Goal: Task Accomplishment & Management: Complete application form

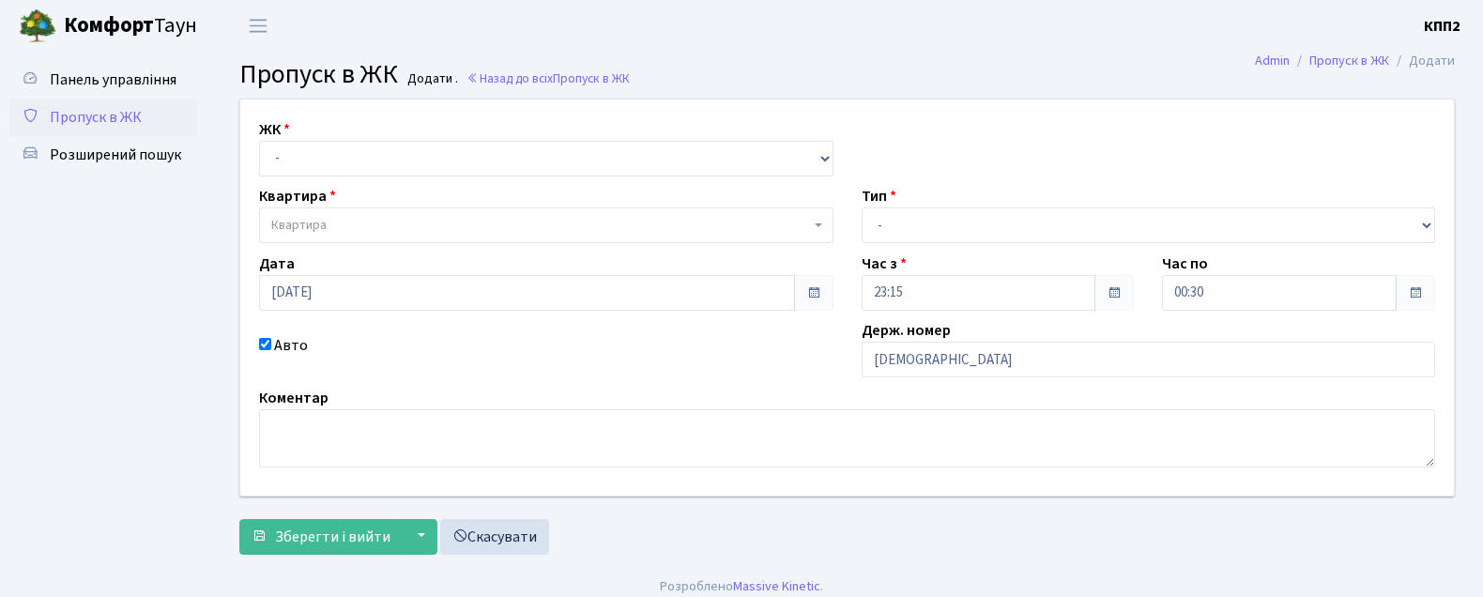
type input "[DEMOGRAPHIC_DATA]"
click at [369, 162] on select "- КТ, вул. Регенераторна, 4 КТ2, просп. Соборності, 17 КТ3, вул. Березнева, 16 …" at bounding box center [546, 159] width 575 height 36
select select "271"
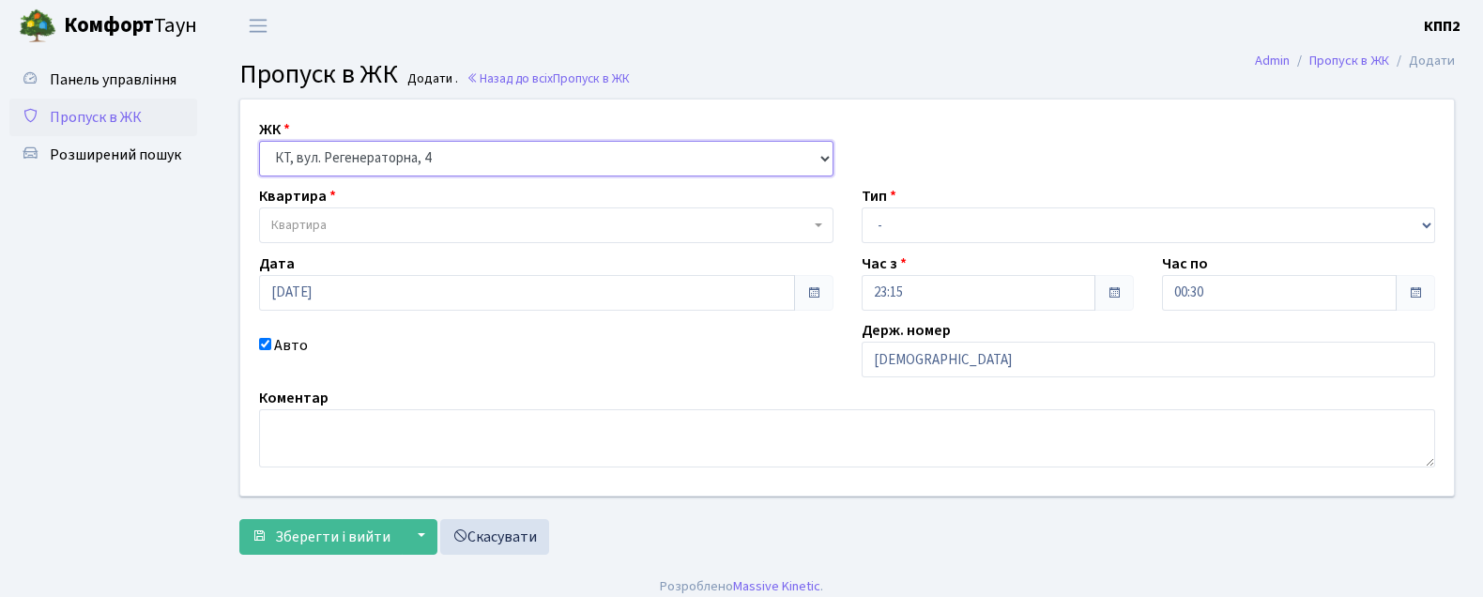
click at [259, 141] on select "- КТ, вул. Регенераторна, 4 КТ2, просп. Соборності, 17 КТ3, вул. Березнева, 16 …" at bounding box center [546, 159] width 575 height 36
select select
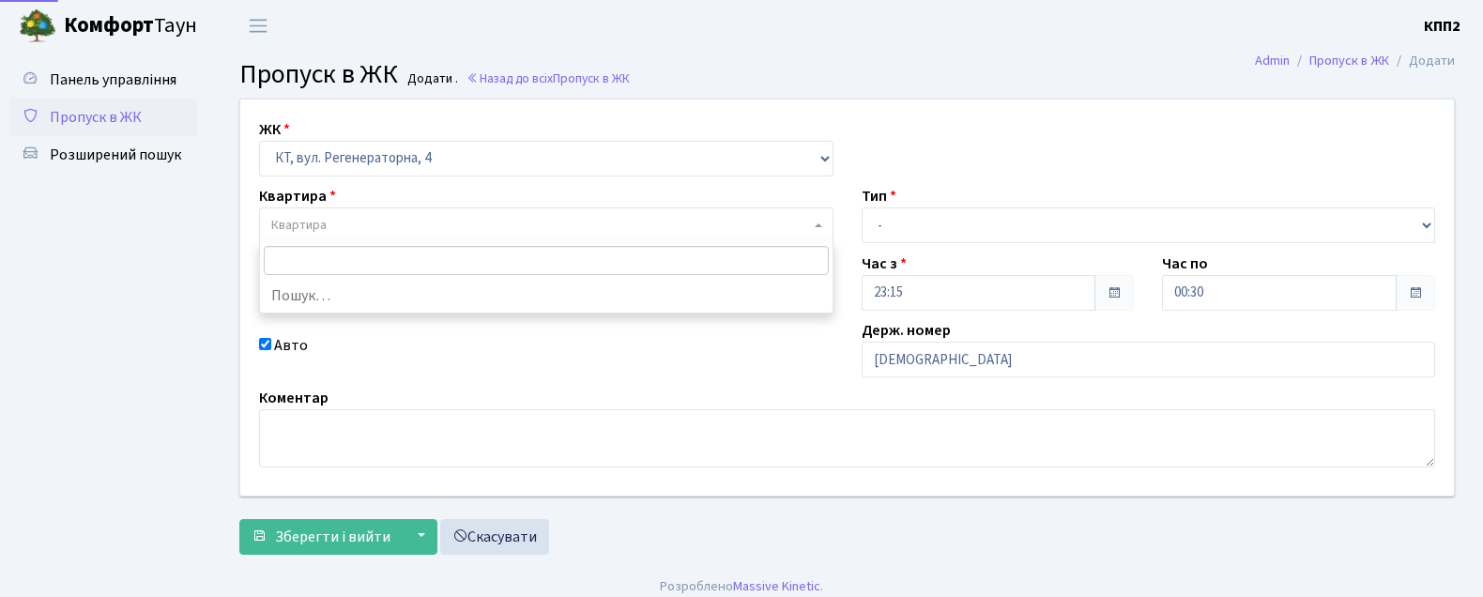
click at [345, 223] on span "Квартира" at bounding box center [540, 225] width 539 height 19
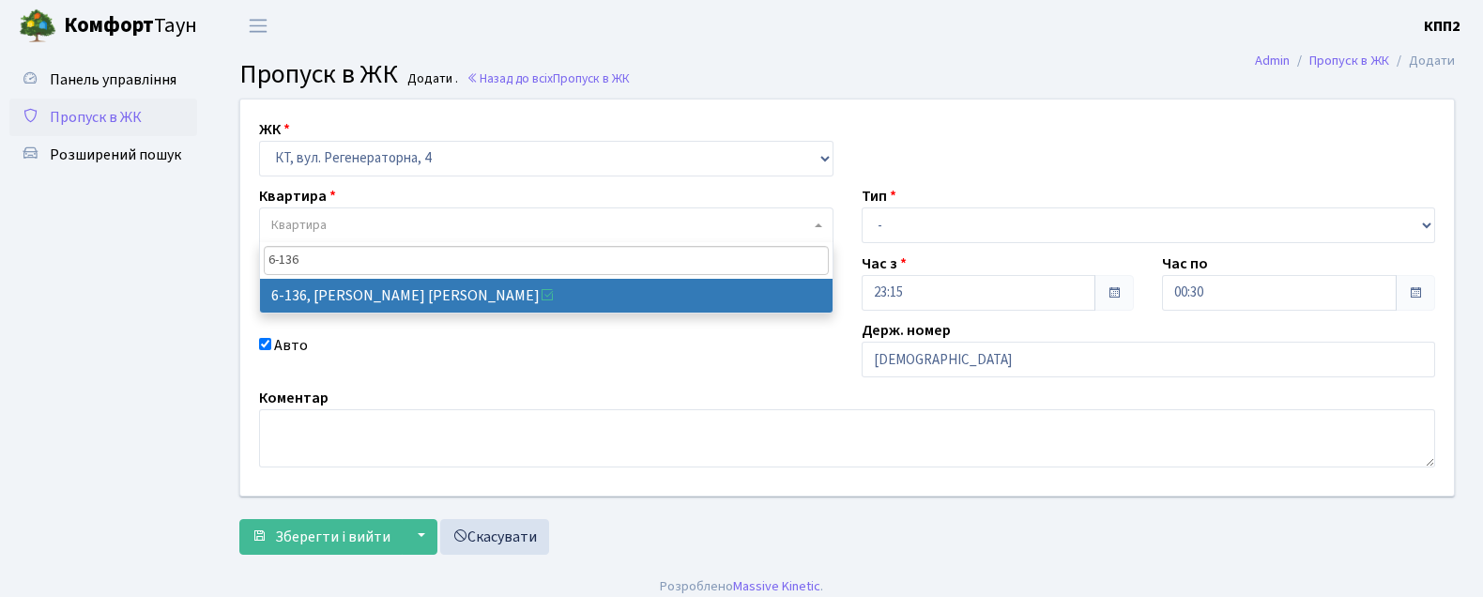
type input "6-136"
select select "5272"
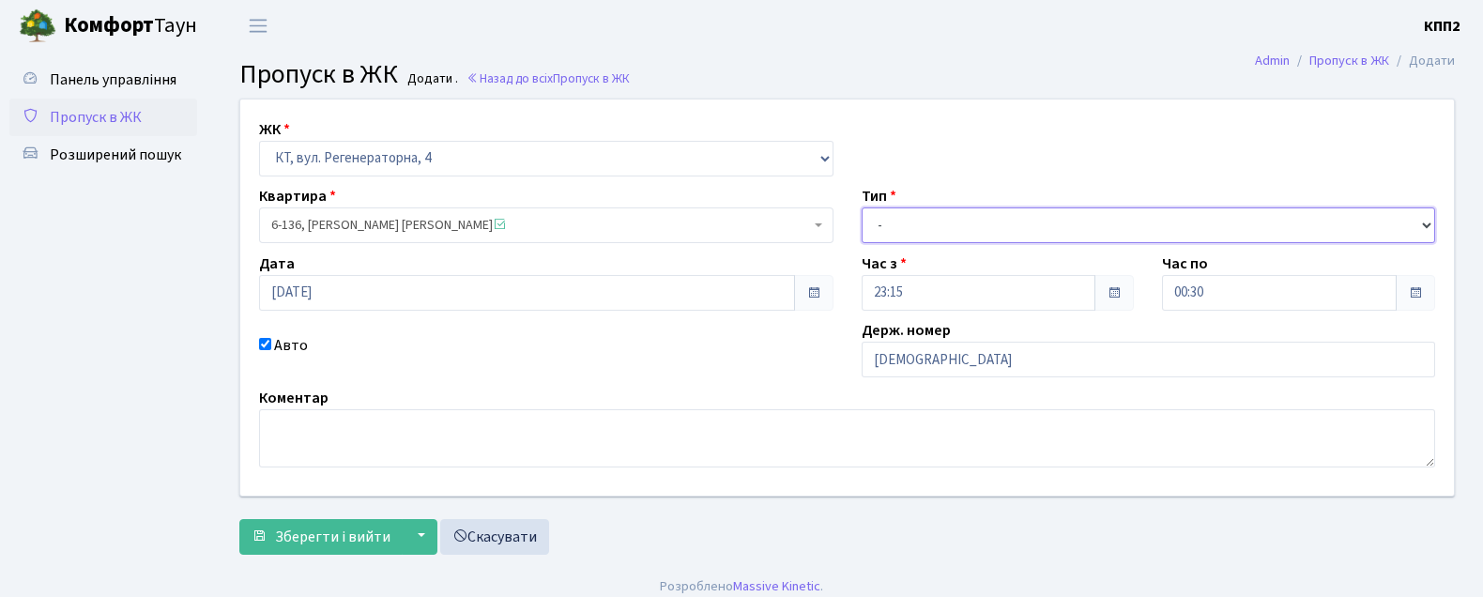
click at [955, 222] on select "- Доставка Таксі Гості Сервіс" at bounding box center [1149, 225] width 575 height 36
select select "3"
click at [862, 207] on select "- Доставка Таксі Гості Сервіс" at bounding box center [1149, 225] width 575 height 36
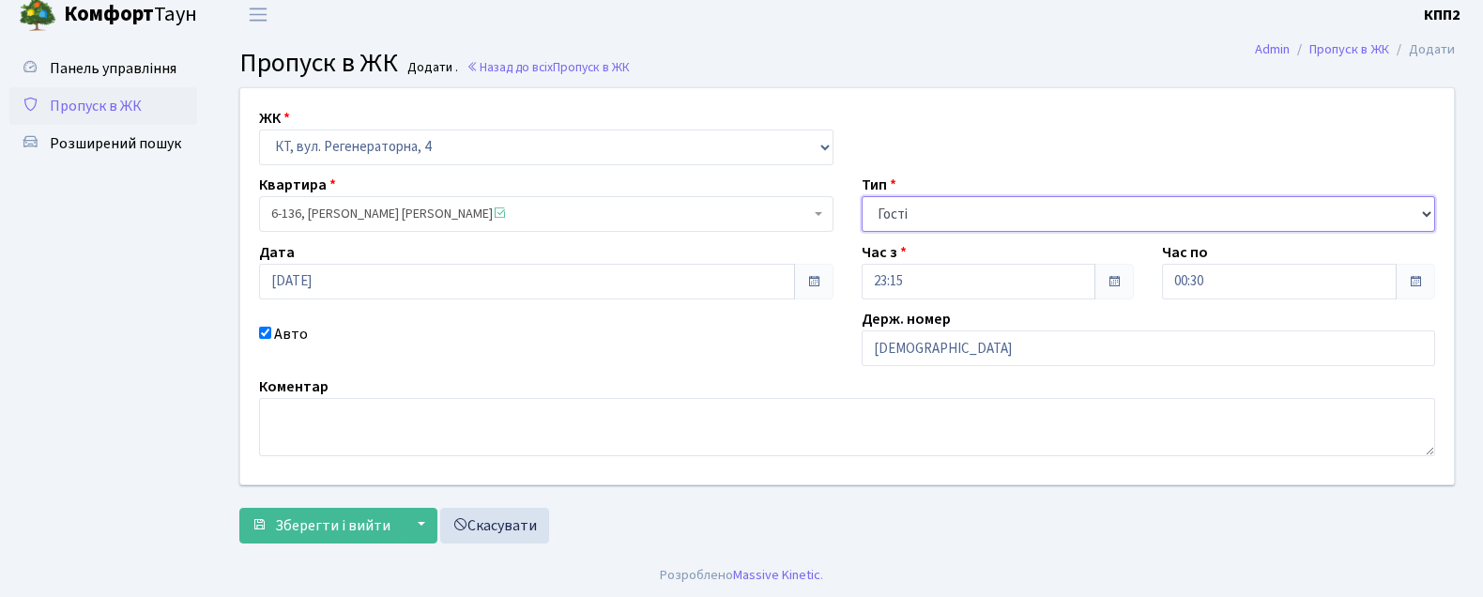
scroll to position [14, 0]
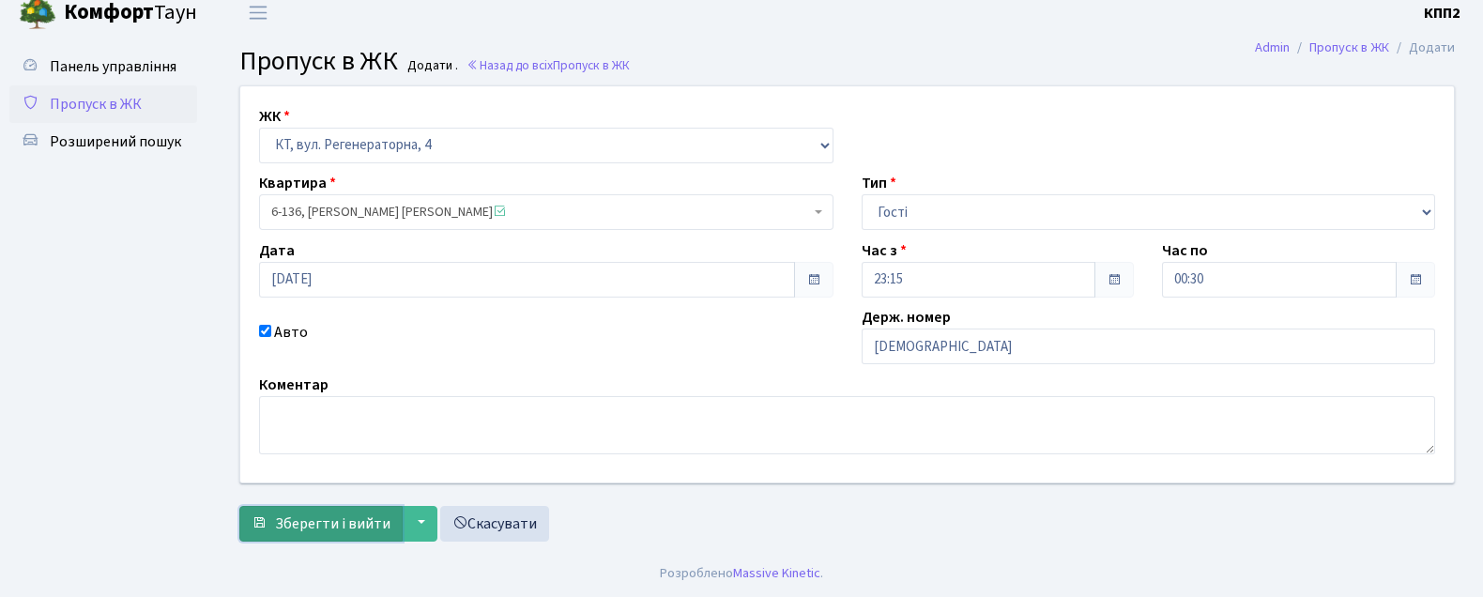
click at [325, 513] on span "Зберегти і вийти" at bounding box center [332, 523] width 115 height 21
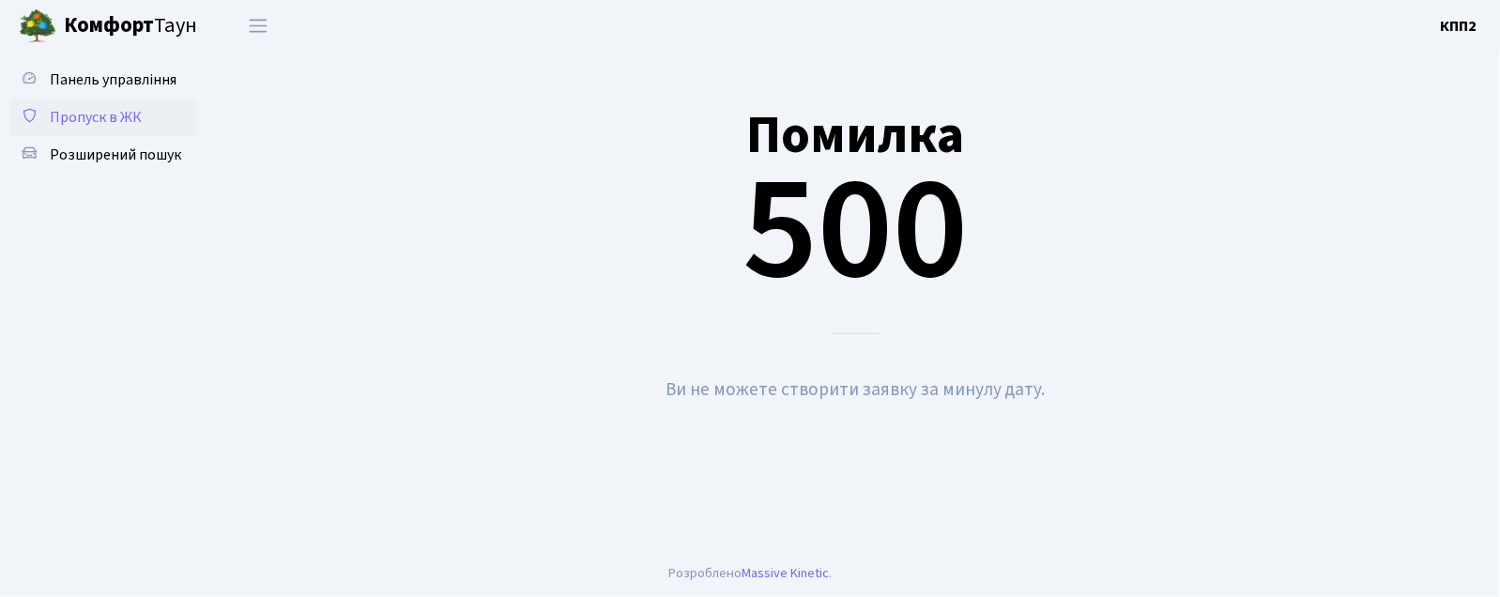
click at [87, 115] on span "Пропуск в ЖК" at bounding box center [96, 117] width 92 height 21
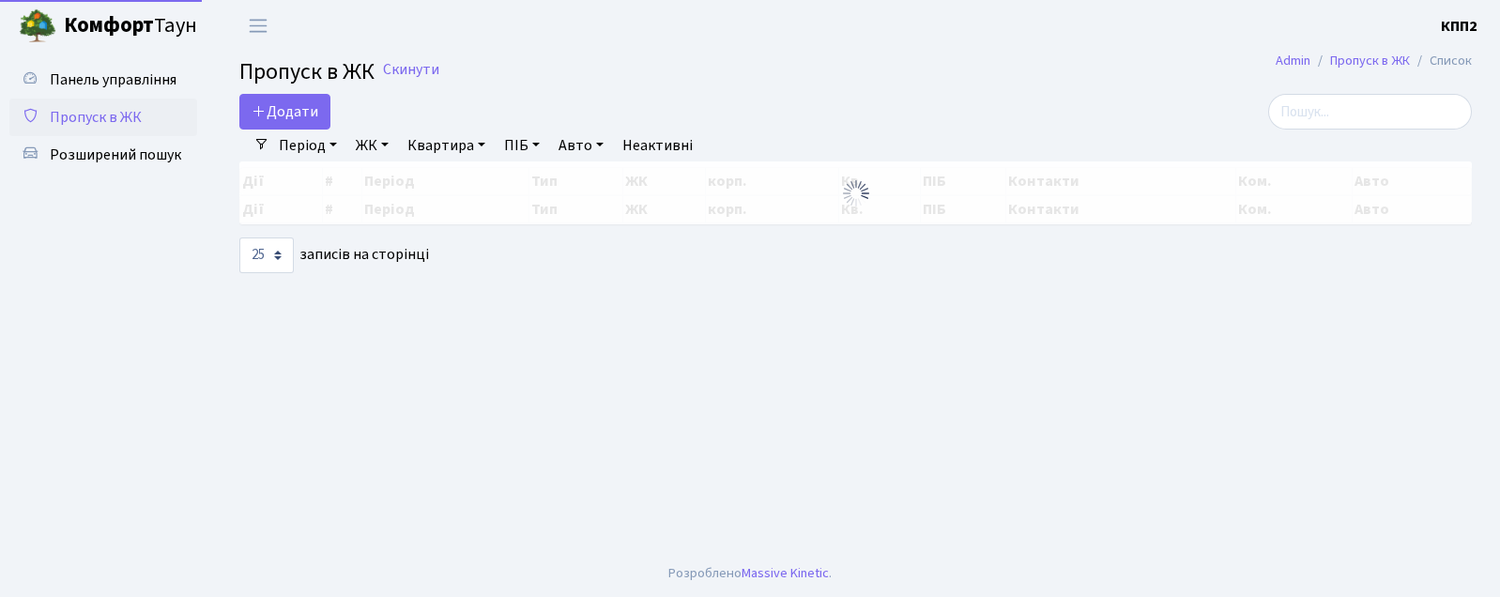
select select "25"
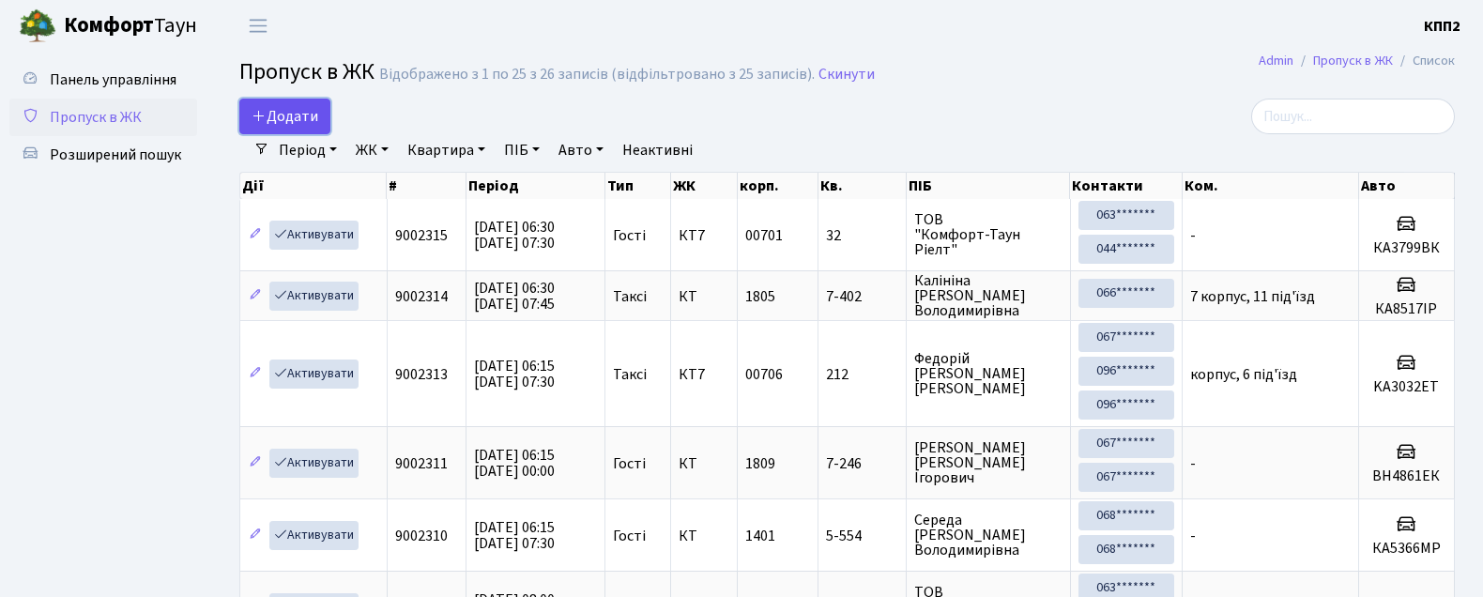
click at [302, 118] on span "Додати" at bounding box center [285, 116] width 67 height 21
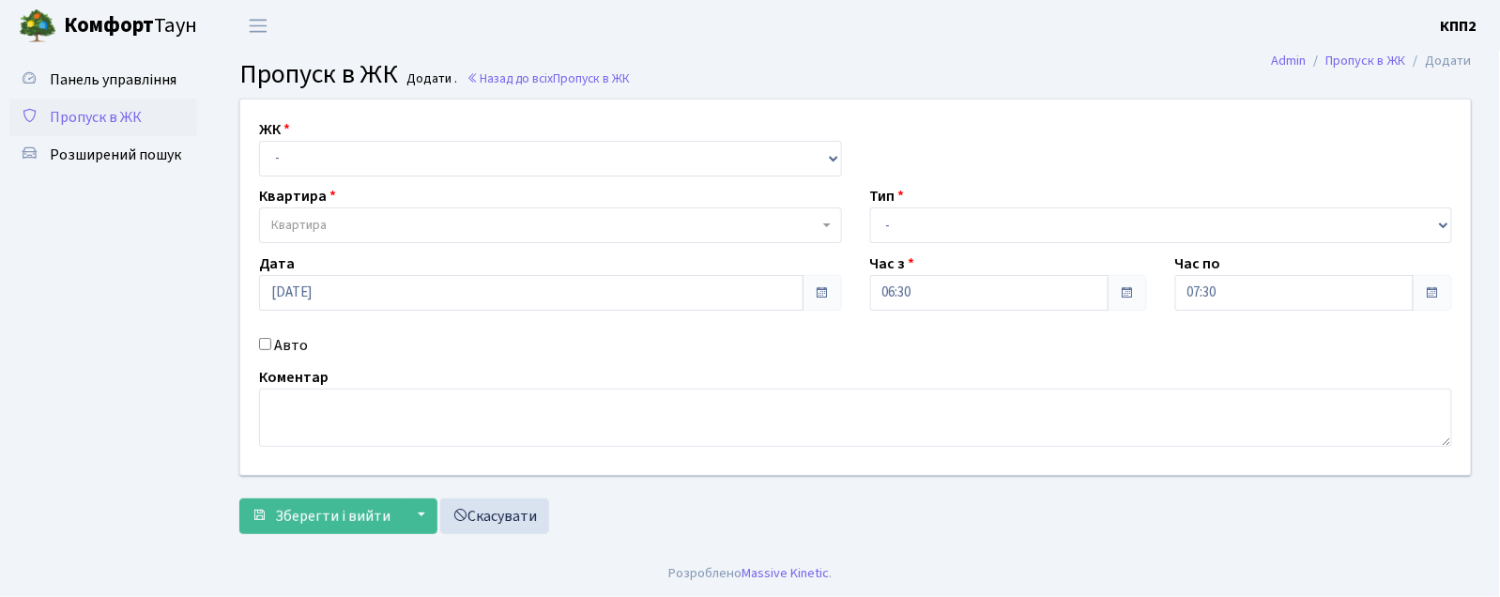
click at [264, 344] on input "Авто" at bounding box center [265, 344] width 12 height 12
checkbox input "true"
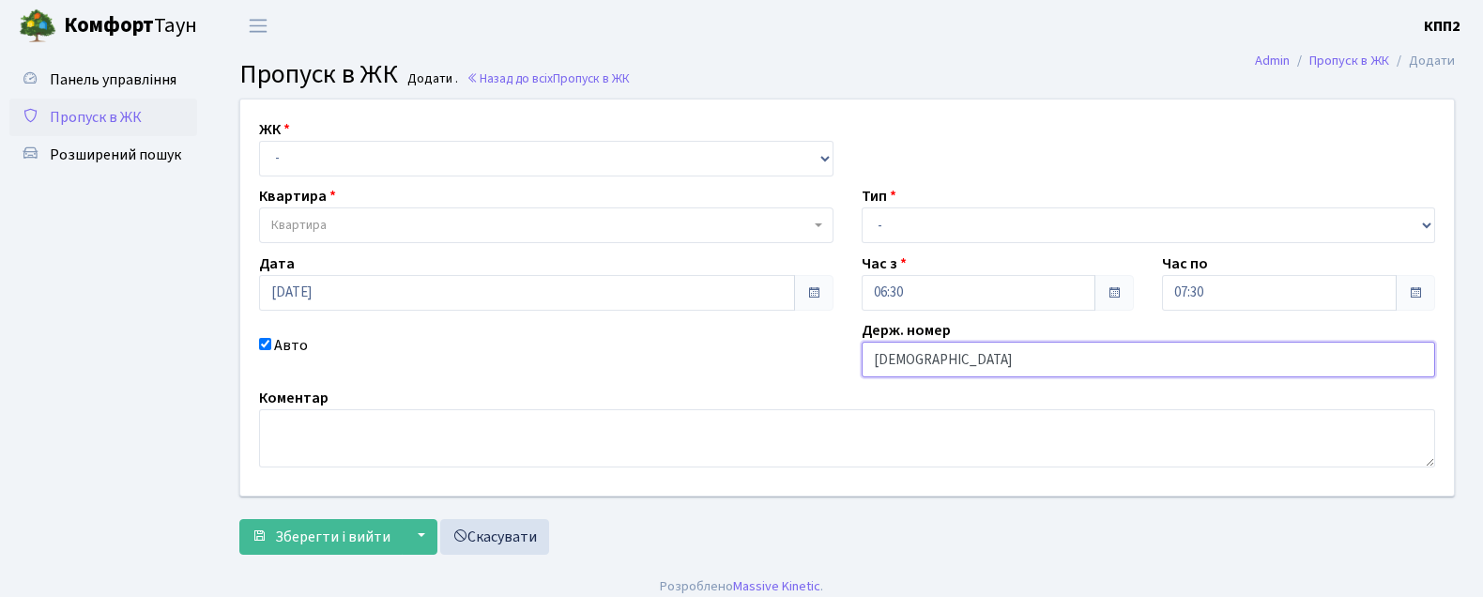
type input "КА6873ЕО"
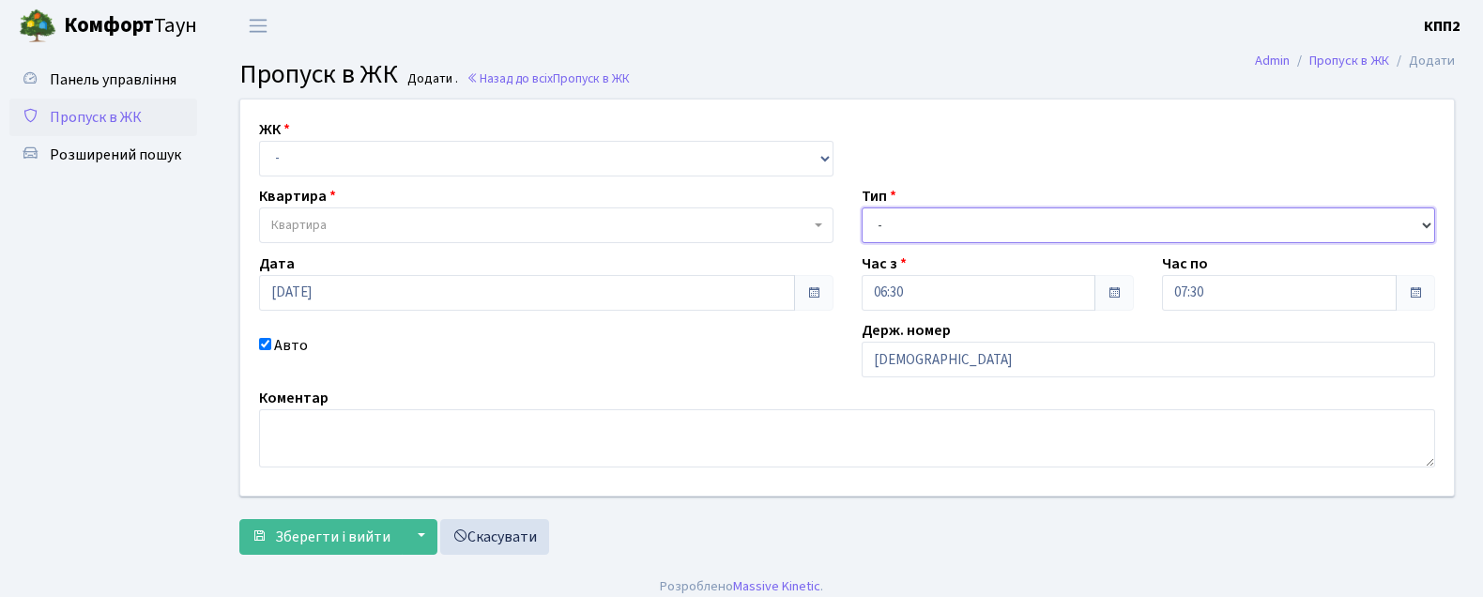
click at [878, 228] on select "- Доставка Таксі Гості Сервіс" at bounding box center [1149, 225] width 575 height 36
select select "3"
click at [862, 207] on select "- Доставка Таксі Гості Сервіс" at bounding box center [1149, 225] width 575 height 36
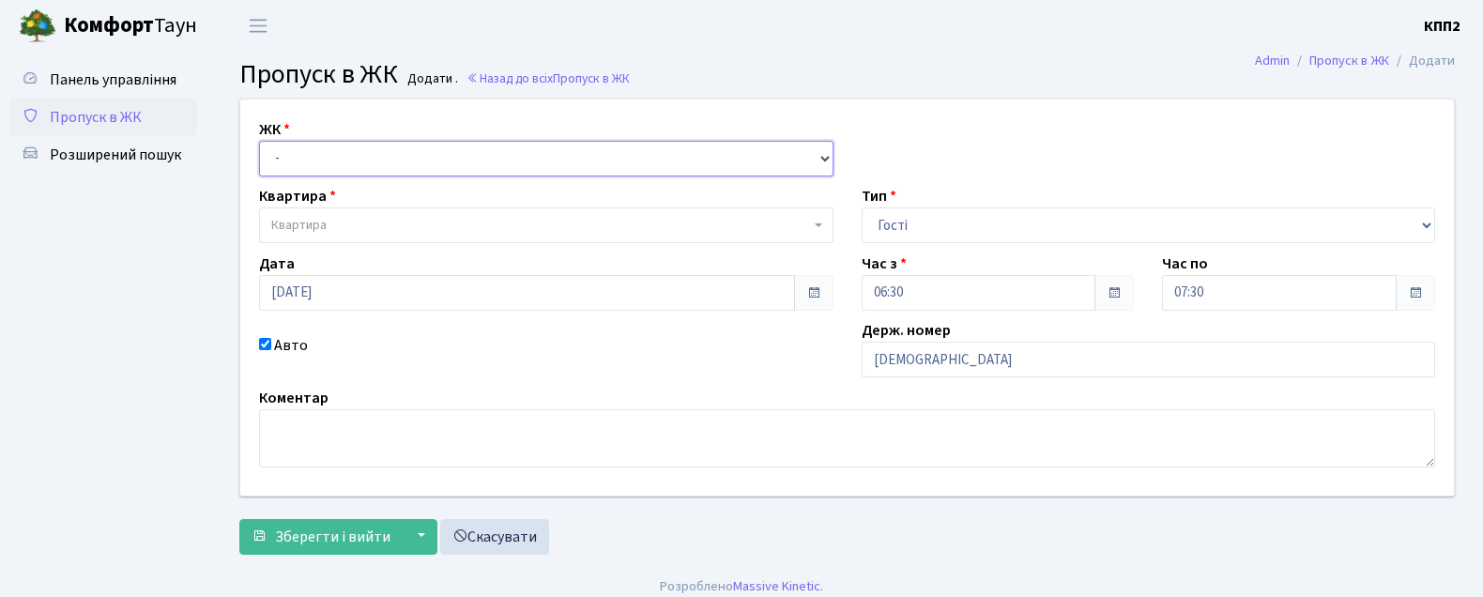
click at [388, 153] on select "- КТ, вул. Регенераторна, 4 КТ2, просп. Соборності, 17 КТ3, вул. Березнева, 16 …" at bounding box center [546, 159] width 575 height 36
select select "271"
click at [259, 141] on select "- КТ, вул. Регенераторна, 4 КТ2, просп. Соборності, 17 КТ3, вул. Березнева, 16 …" at bounding box center [546, 159] width 575 height 36
select select
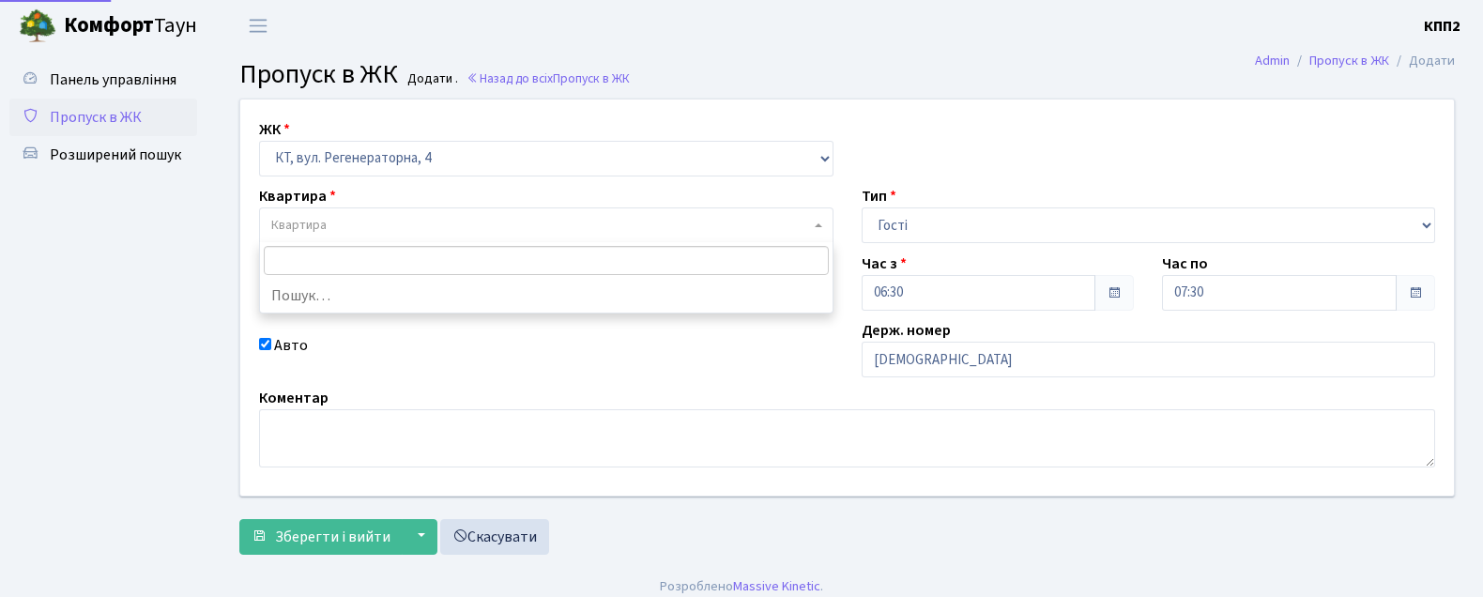
click at [392, 222] on span "Квартира" at bounding box center [540, 225] width 539 height 19
type input "6"
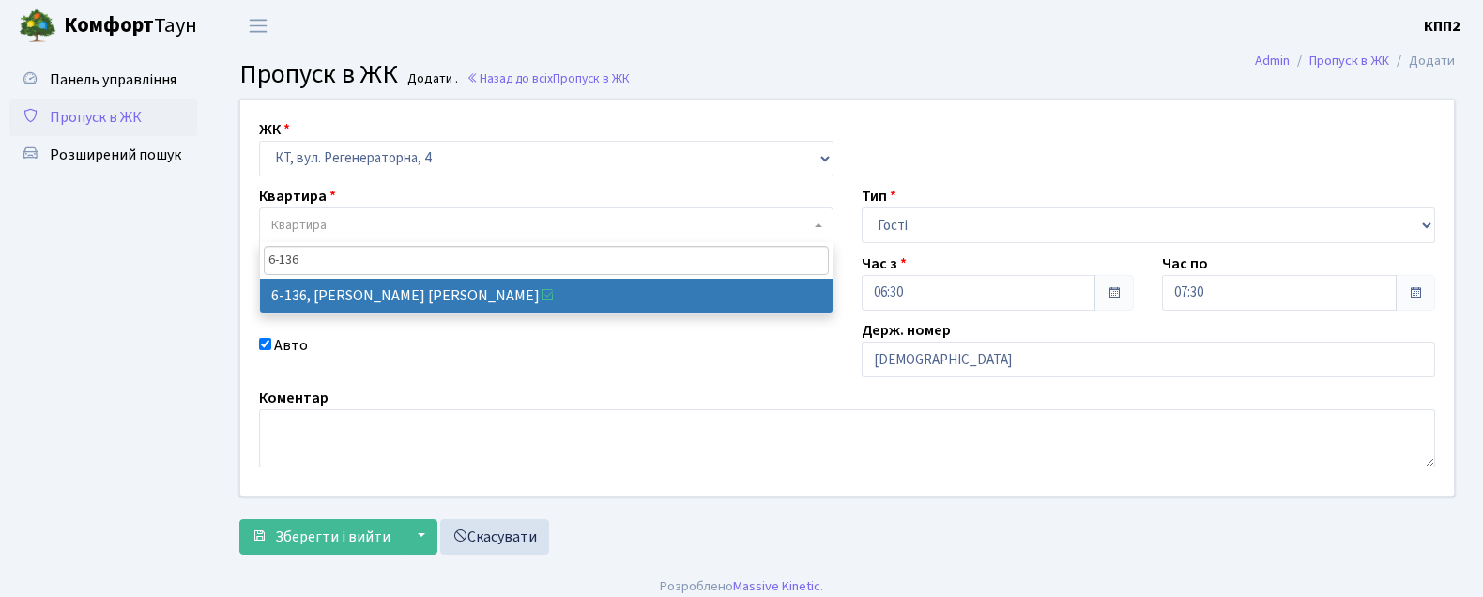
type input "6-136"
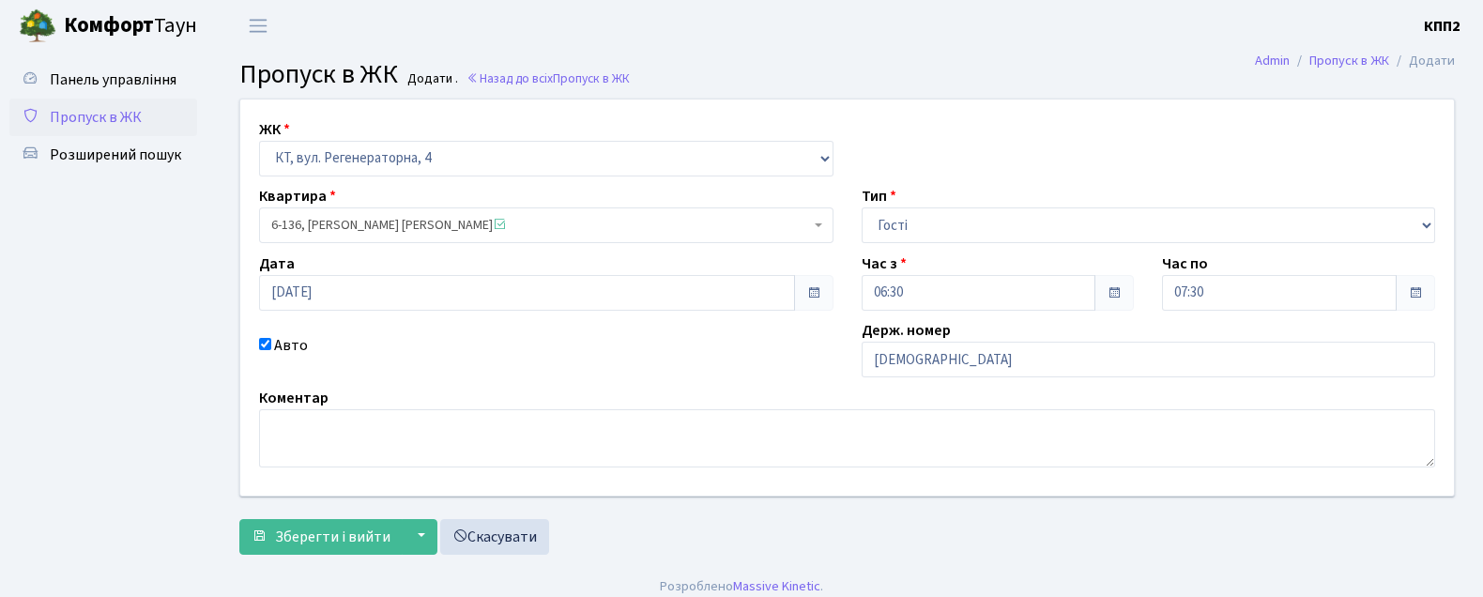
select select "5272"
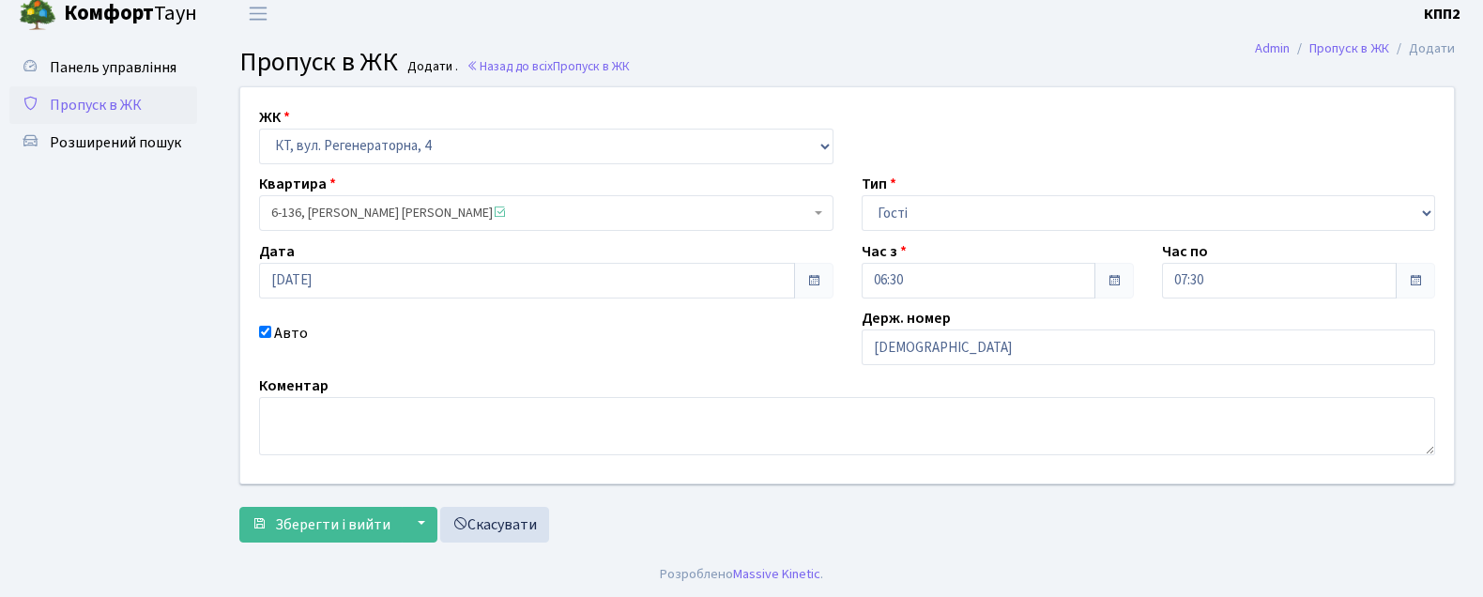
scroll to position [14, 0]
click at [358, 507] on button "Зберегти і вийти" at bounding box center [320, 524] width 163 height 36
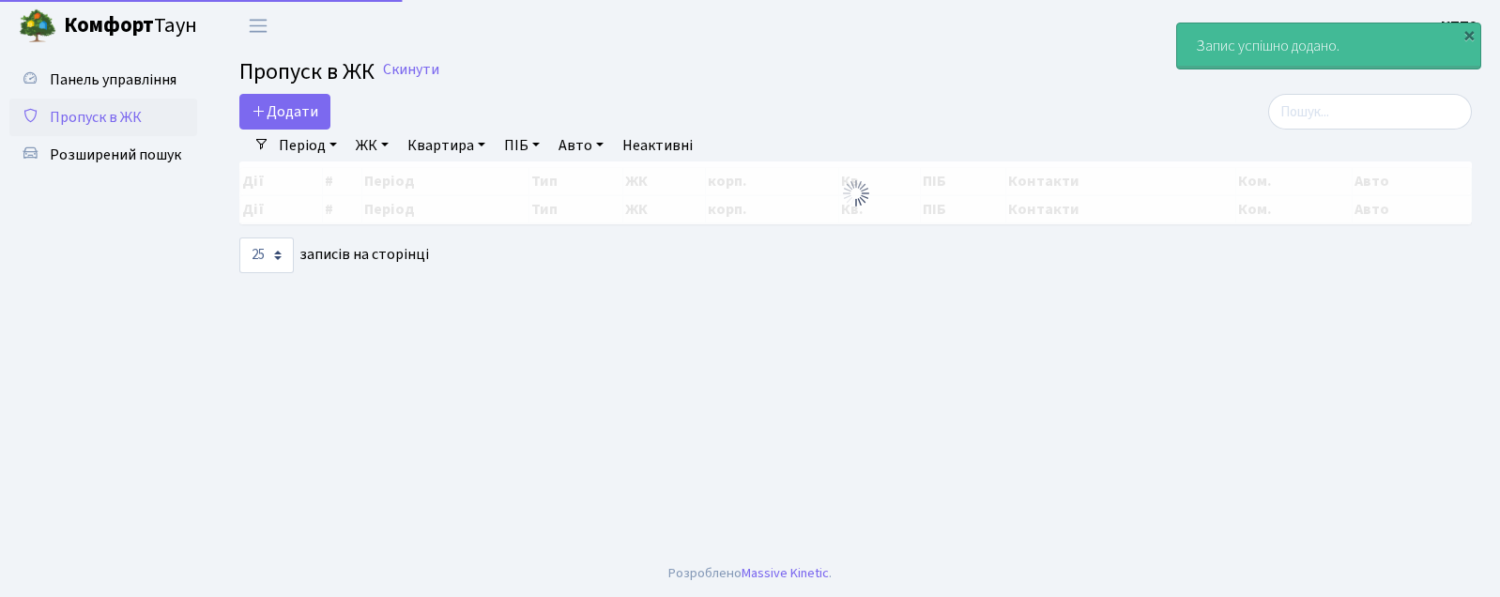
select select "25"
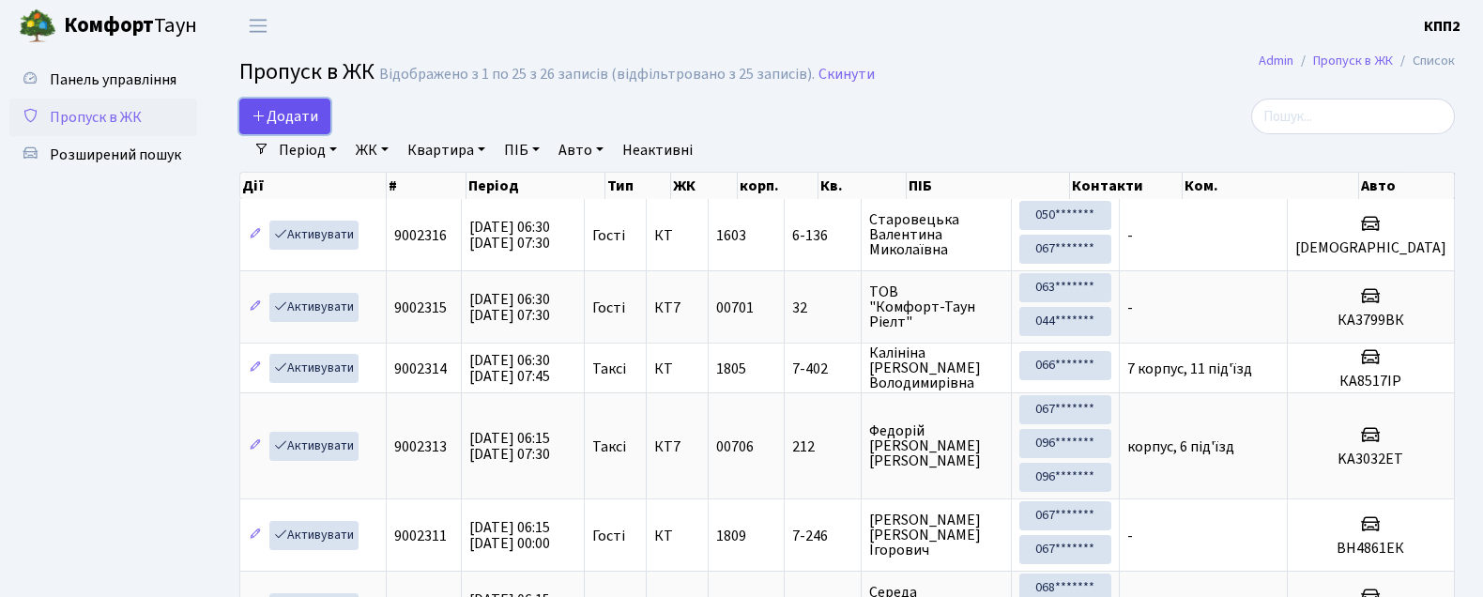
click at [268, 106] on span "Додати" at bounding box center [285, 116] width 67 height 21
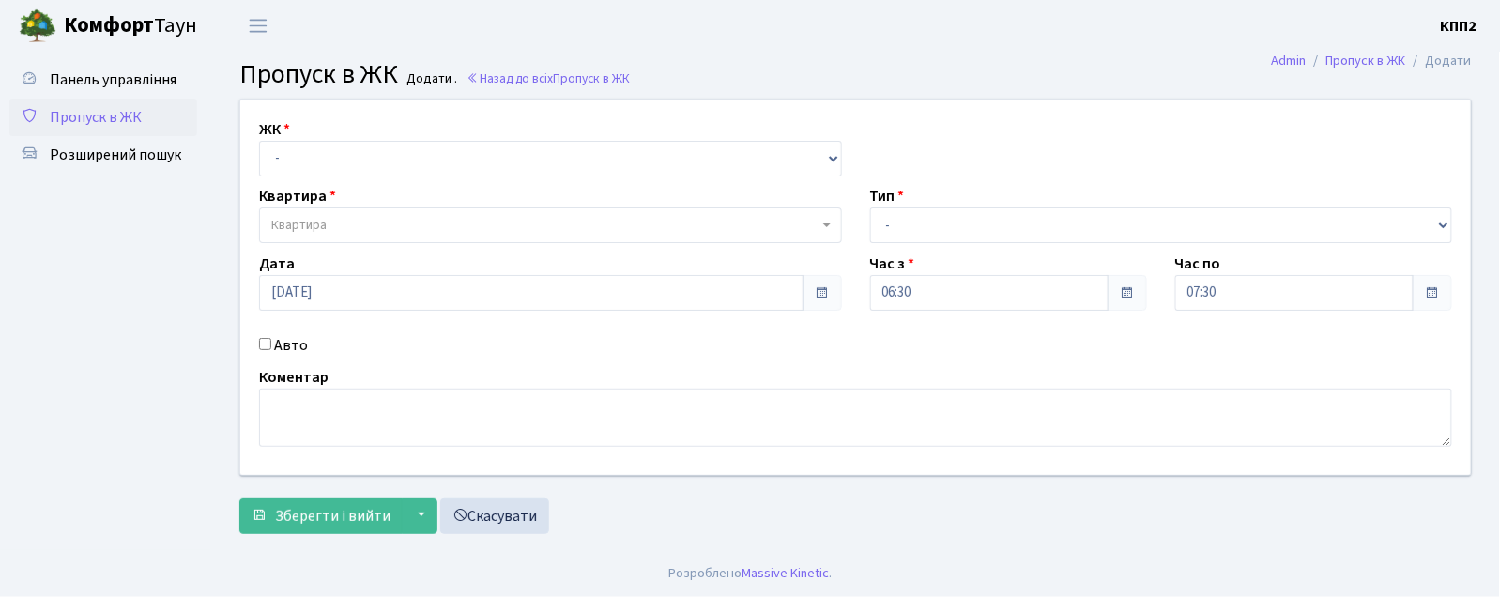
click at [268, 347] on input "Авто" at bounding box center [265, 344] width 12 height 12
checkbox input "true"
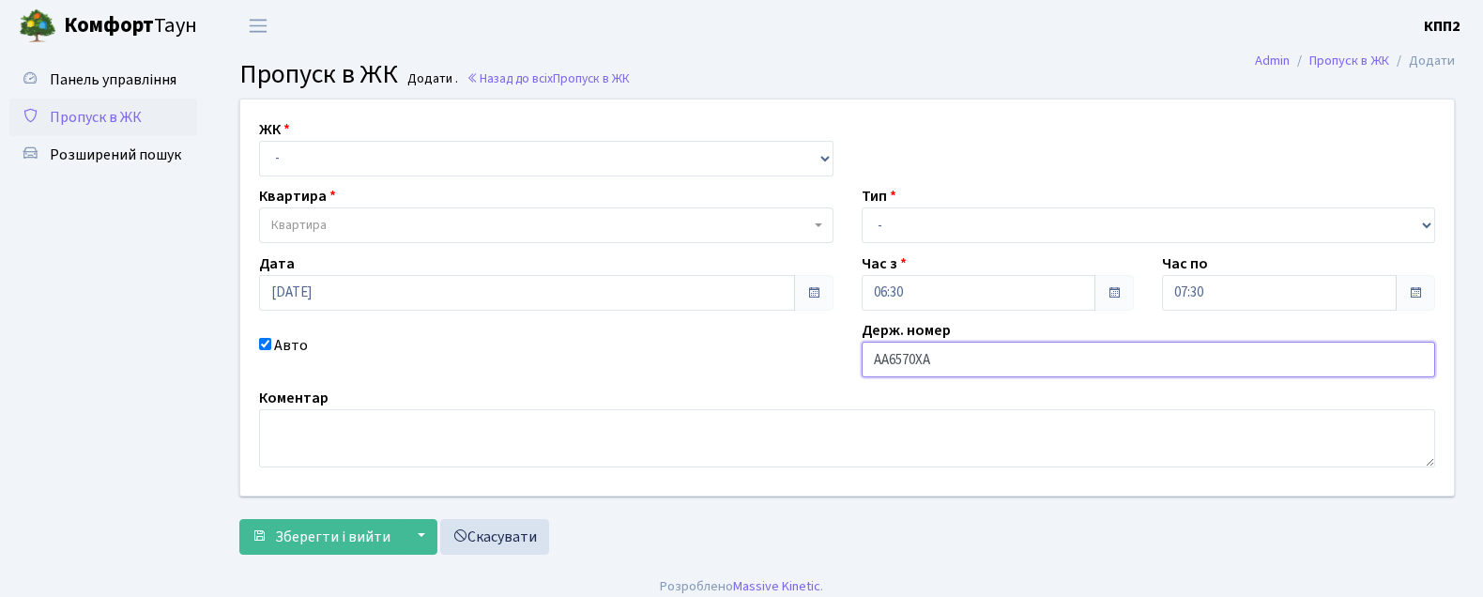
type input "АА6570ХА"
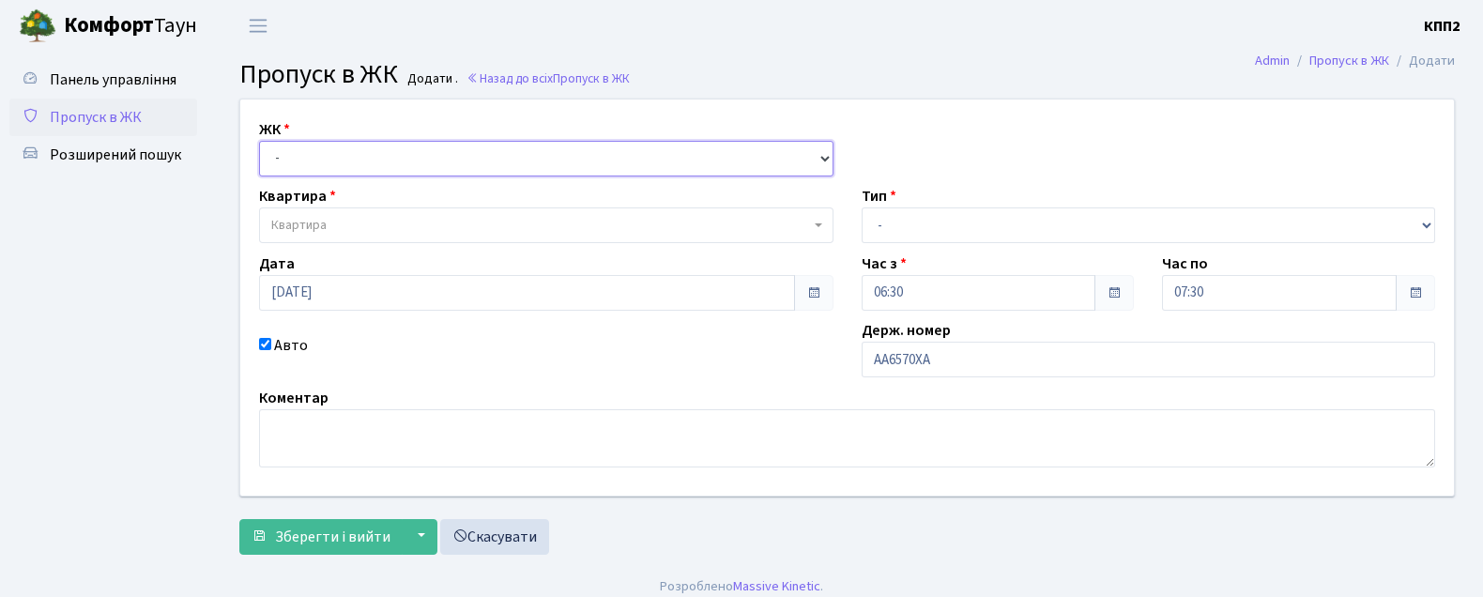
click at [382, 147] on select "- КТ, вул. Регенераторна, 4 КТ2, просп. Соборності, 17 КТ3, вул. Березнева, 16 …" at bounding box center [546, 159] width 575 height 36
select select "271"
click at [259, 141] on select "- КТ, вул. Регенераторна, 4 КТ2, просп. Соборності, 17 КТ3, вул. Березнева, 16 …" at bounding box center [546, 159] width 575 height 36
select select
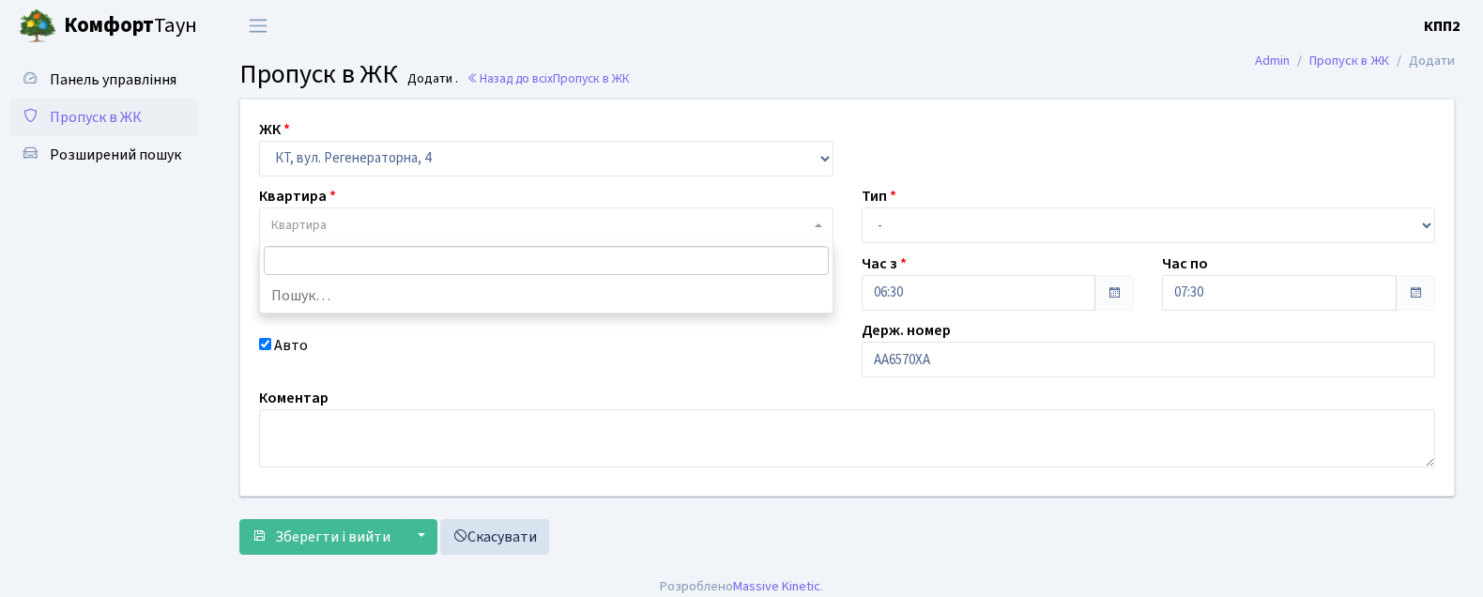
click at [380, 225] on span "Квартира" at bounding box center [540, 225] width 539 height 19
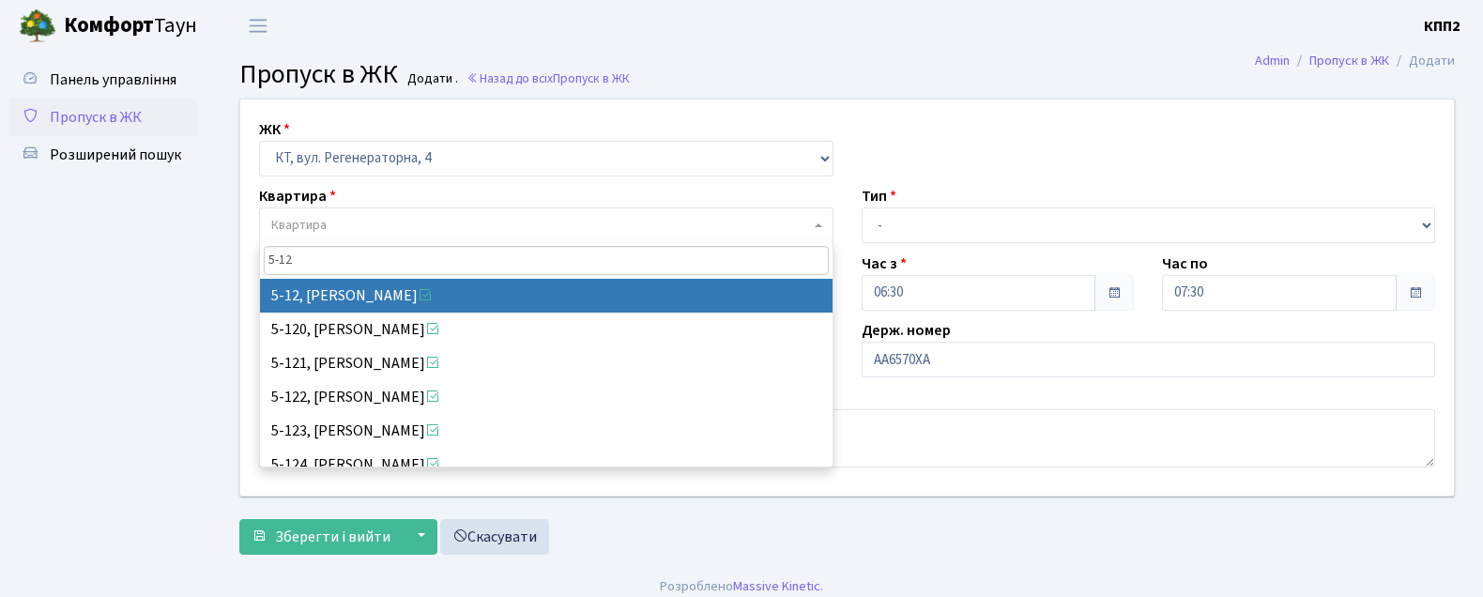
type input "5-12"
select select "2504"
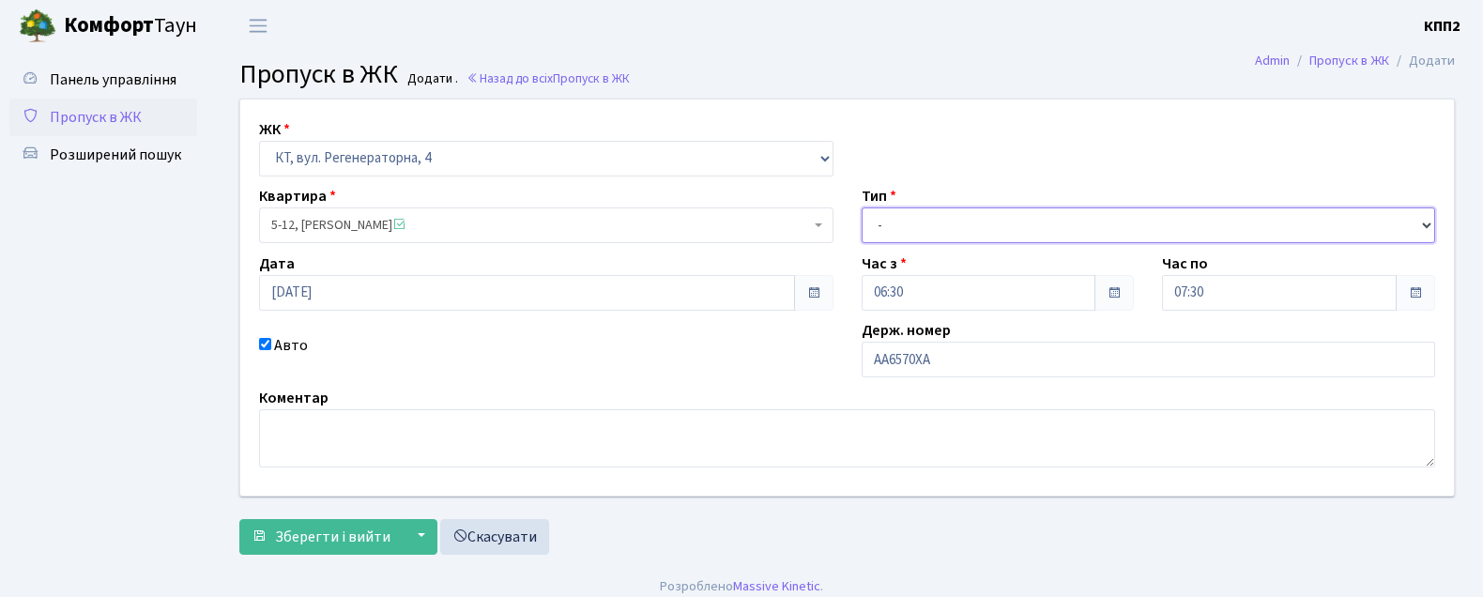
click at [958, 214] on select "- Доставка Таксі Гості Сервіс" at bounding box center [1149, 225] width 575 height 36
select select "2"
click at [862, 207] on select "- Доставка Таксі Гості Сервіс" at bounding box center [1149, 225] width 575 height 36
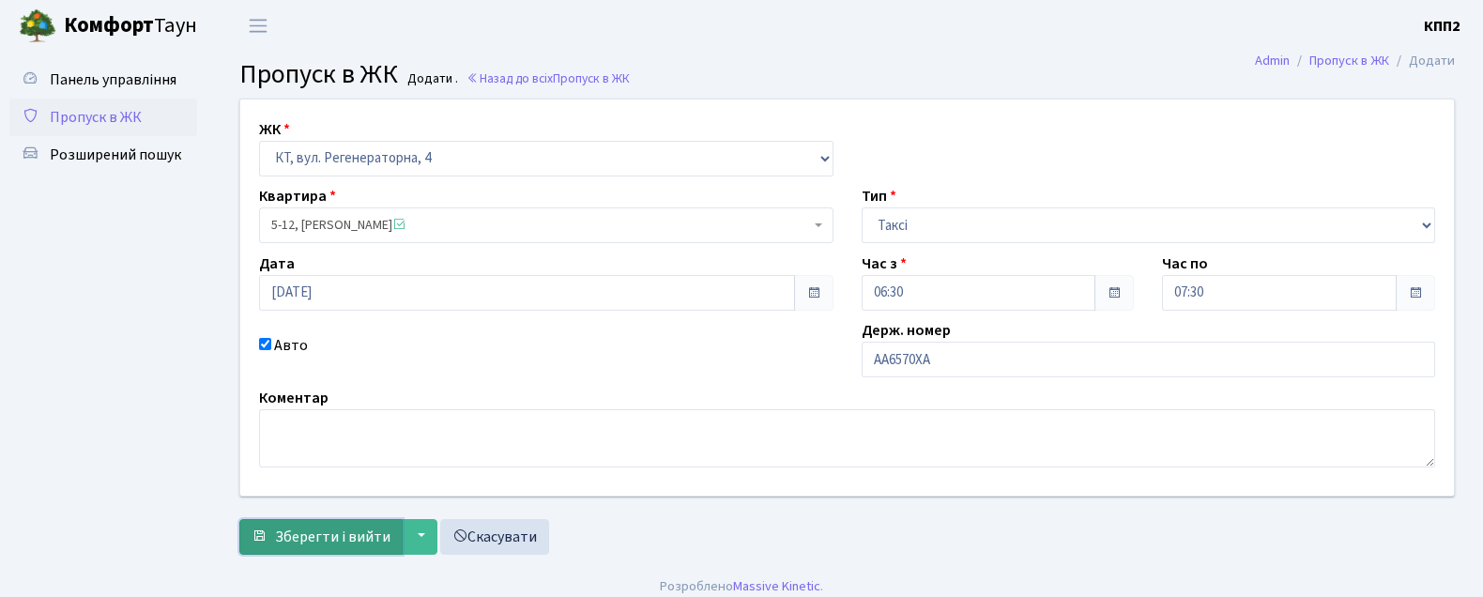
click at [333, 529] on span "Зберегти і вийти" at bounding box center [332, 537] width 115 height 21
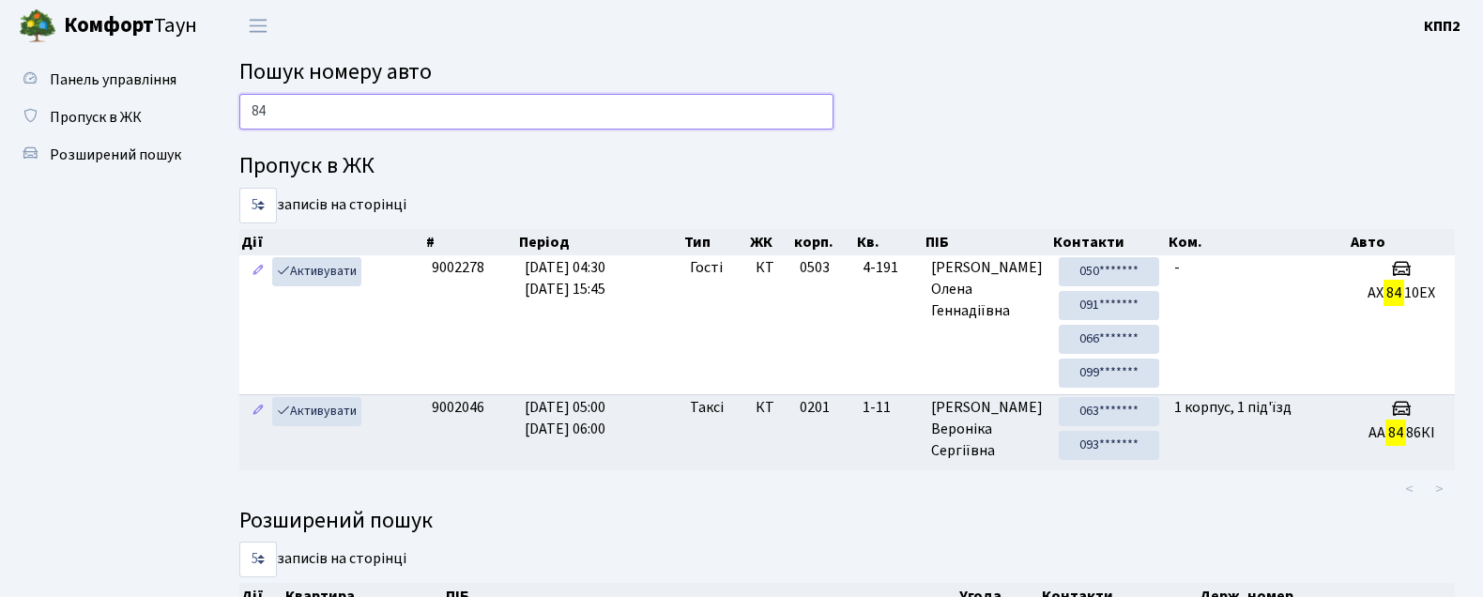
type input "8"
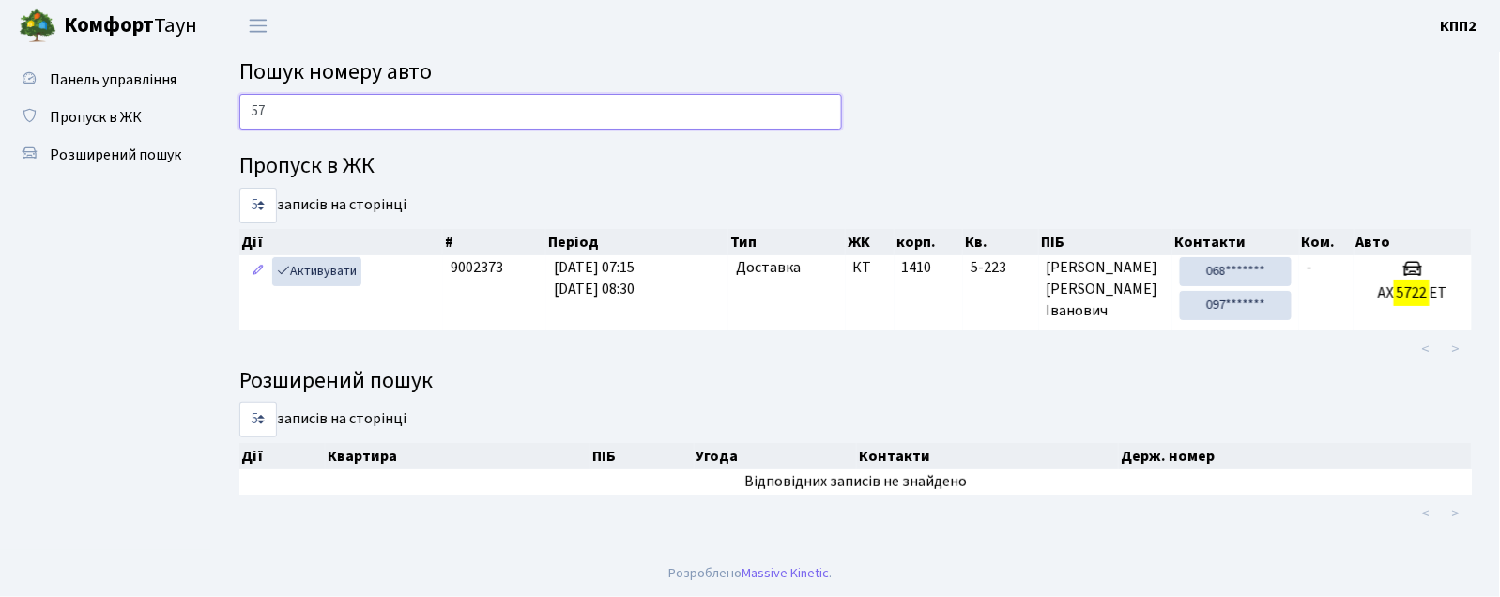
type input "5"
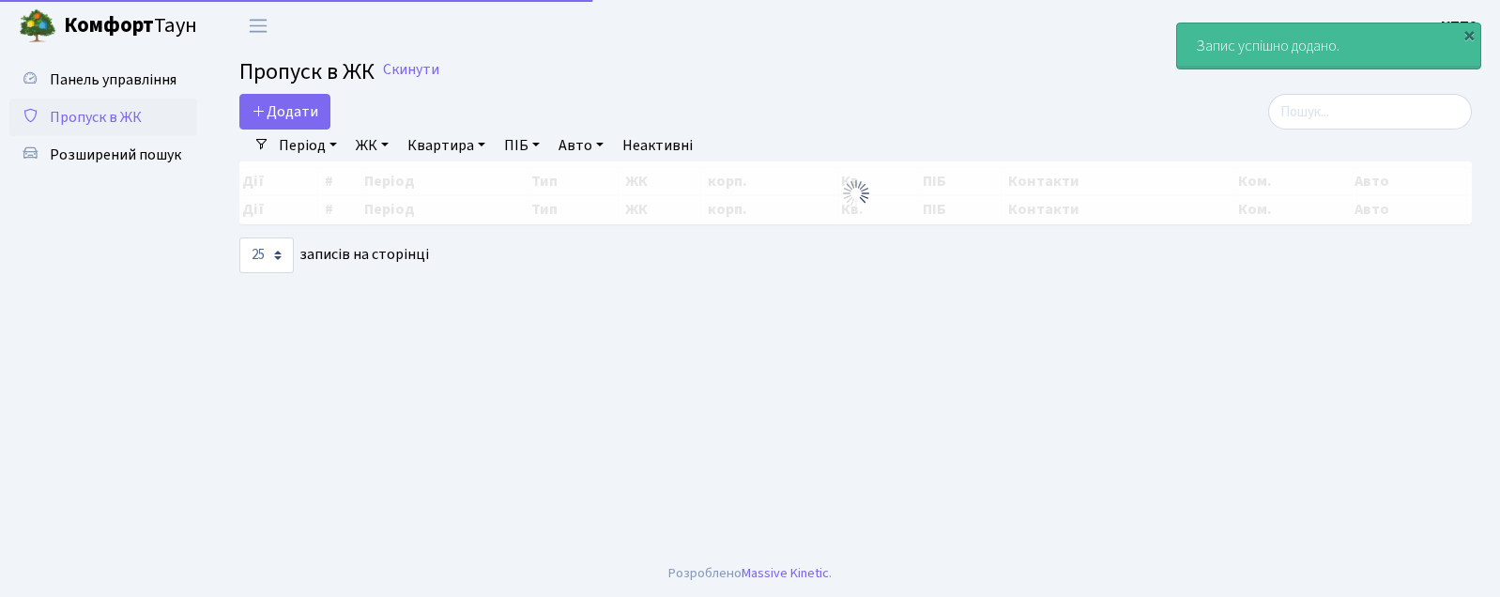
select select "25"
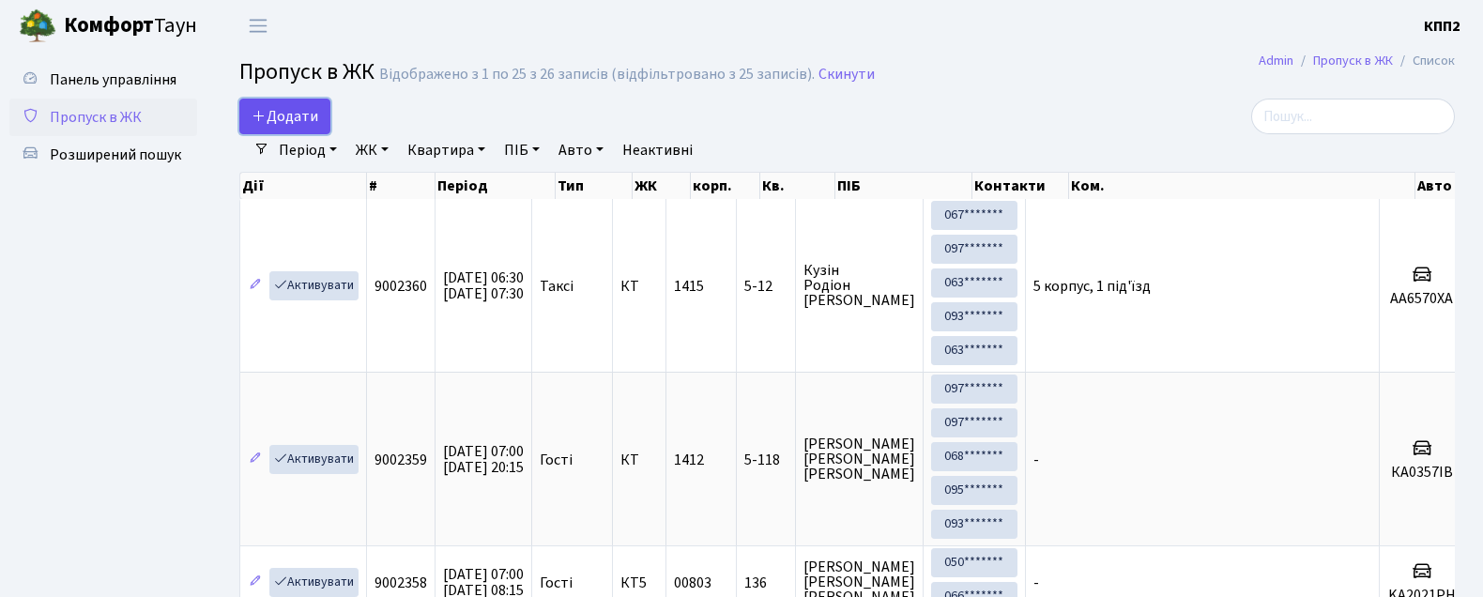
click at [294, 119] on span "Додати" at bounding box center [285, 116] width 67 height 21
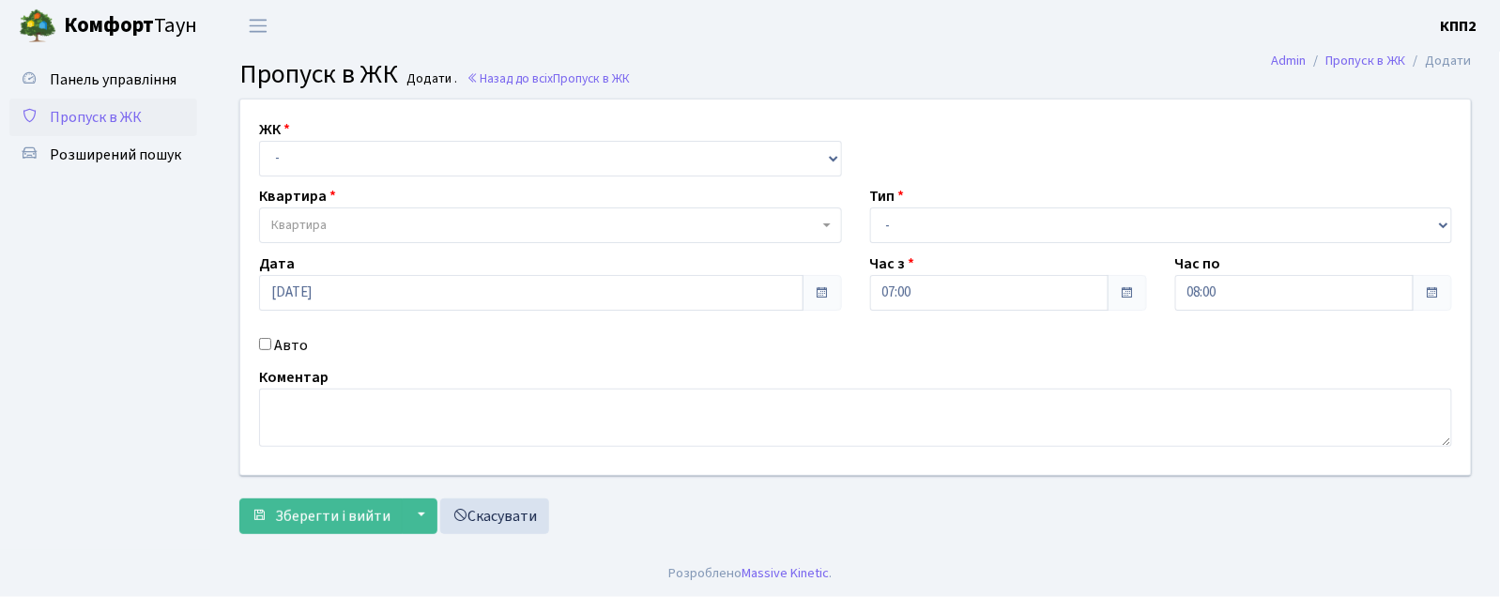
click at [263, 340] on input "Авто" at bounding box center [265, 344] width 12 height 12
checkbox input "true"
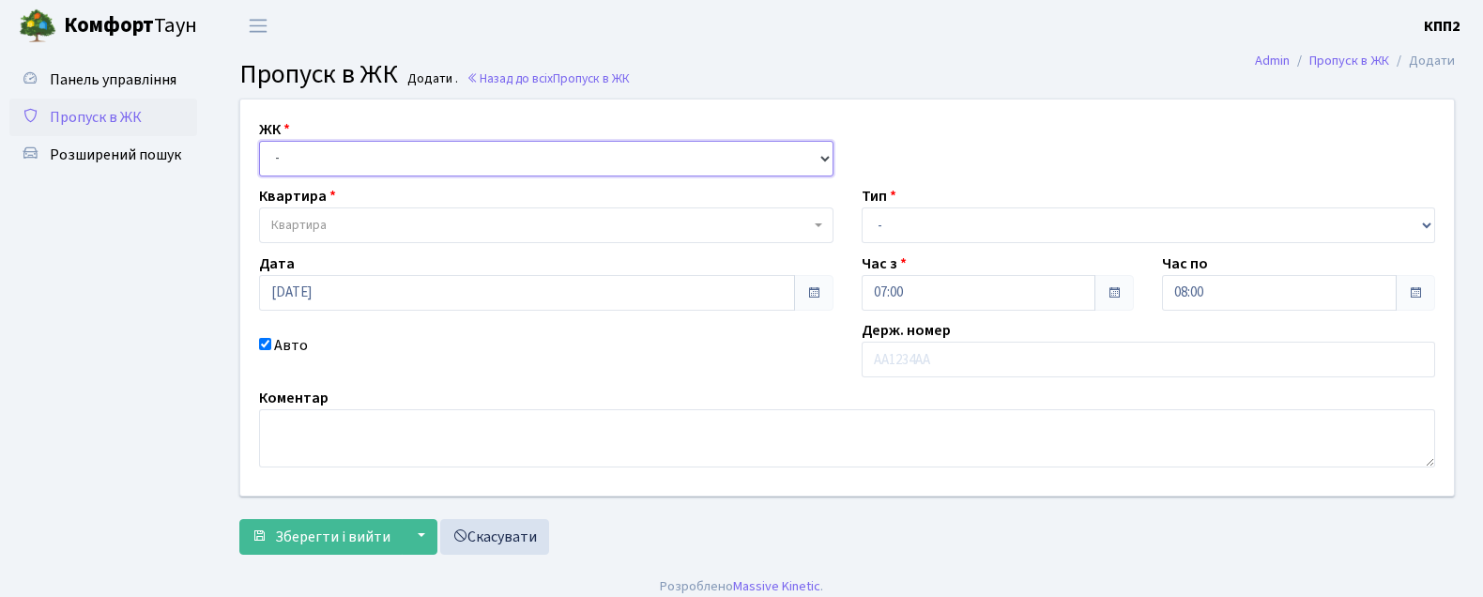
click at [326, 155] on select "- КТ, вул. Регенераторна, 4 КТ2, просп. [STREET_ADDRESS] [STREET_ADDRESS] [PERS…" at bounding box center [546, 159] width 575 height 36
select select "271"
click at [259, 141] on select "- КТ, вул. Регенераторна, 4 КТ2, просп. [STREET_ADDRESS] [STREET_ADDRESS] [PERS…" at bounding box center [546, 159] width 575 height 36
select select
